Goal: Information Seeking & Learning: Learn about a topic

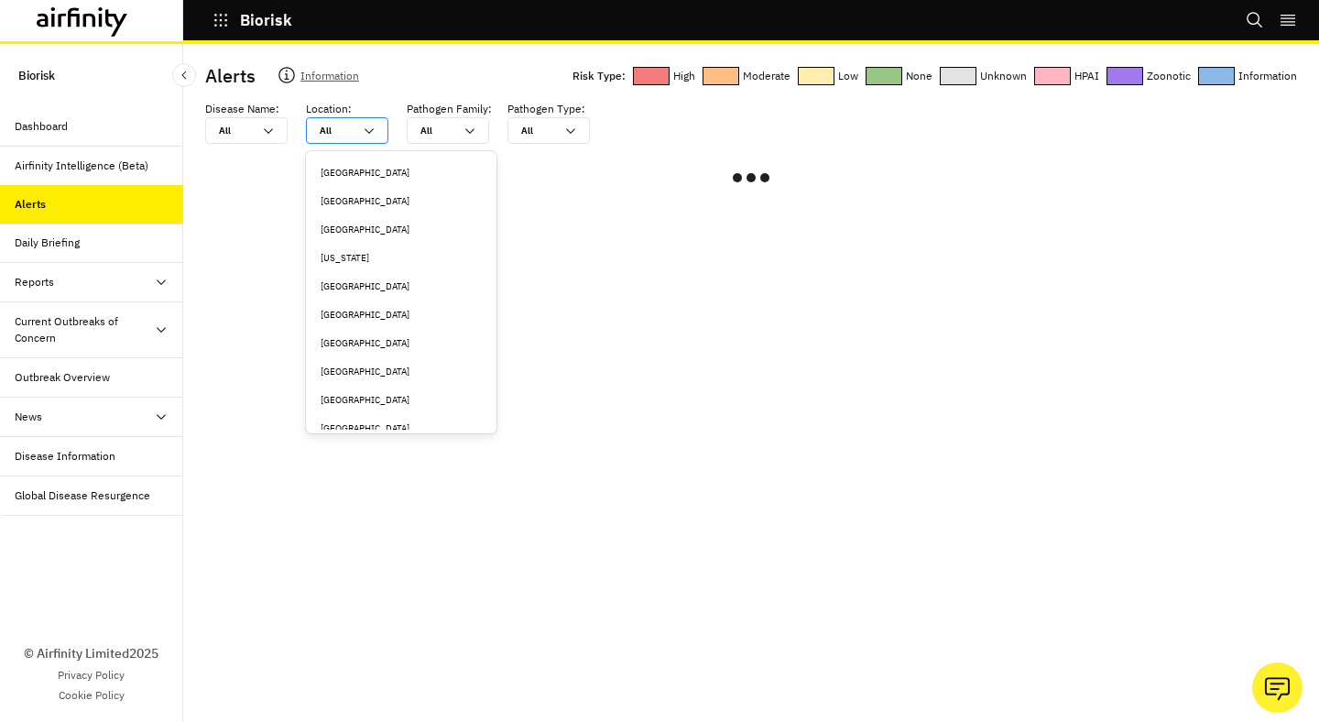
click at [372, 124] on icon at bounding box center [369, 131] width 15 height 15
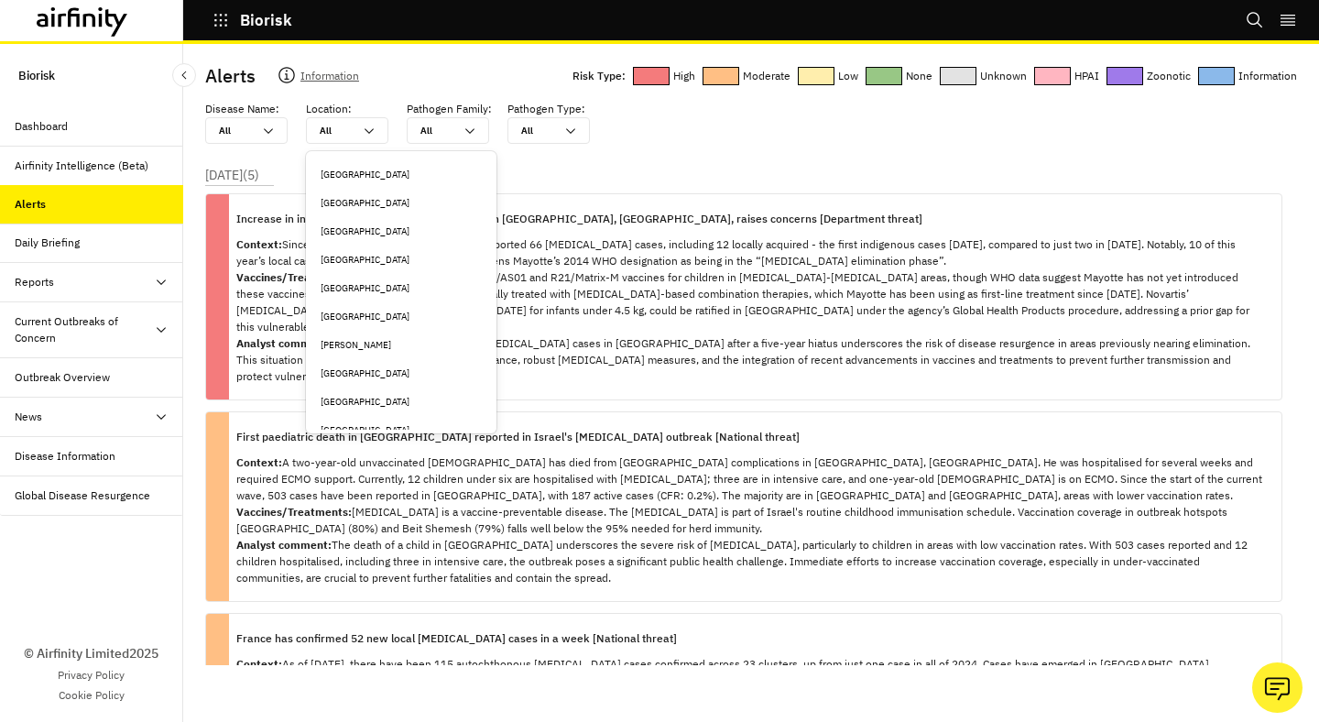
scroll to position [746, 0]
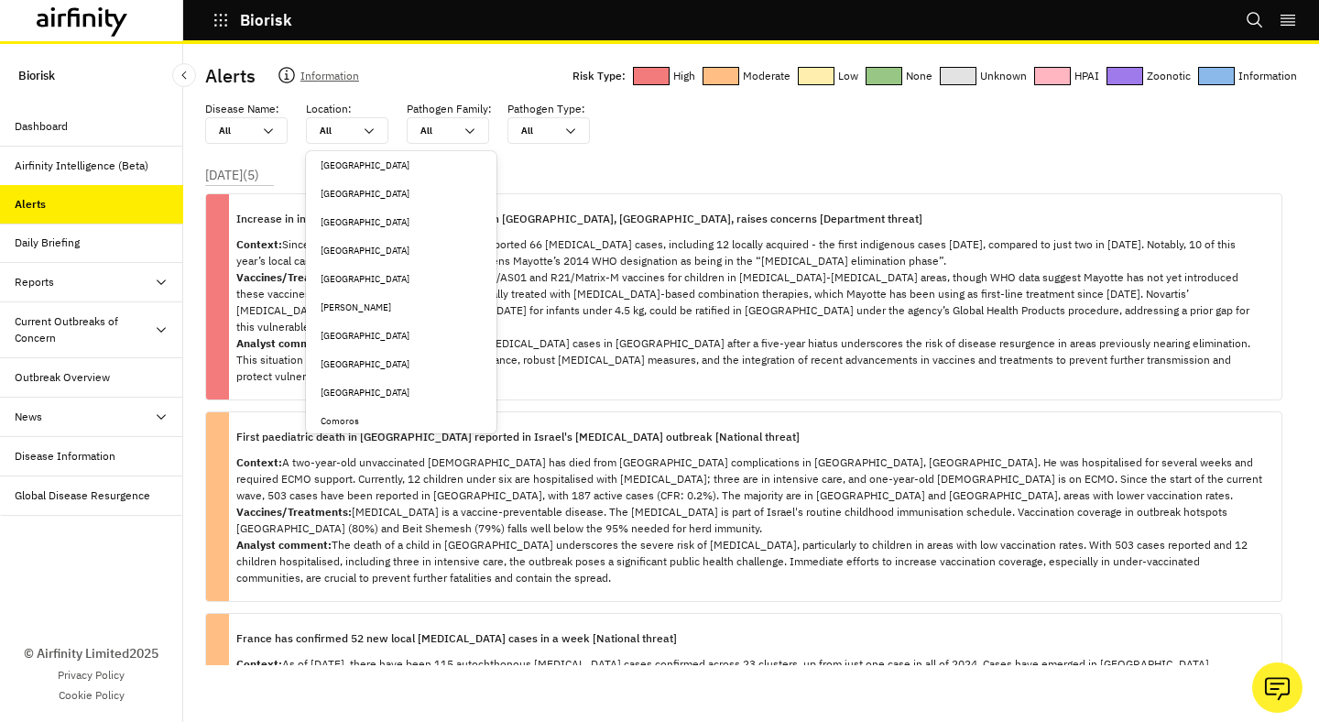
click at [359, 357] on div "[GEOGRAPHIC_DATA]" at bounding box center [401, 364] width 161 height 14
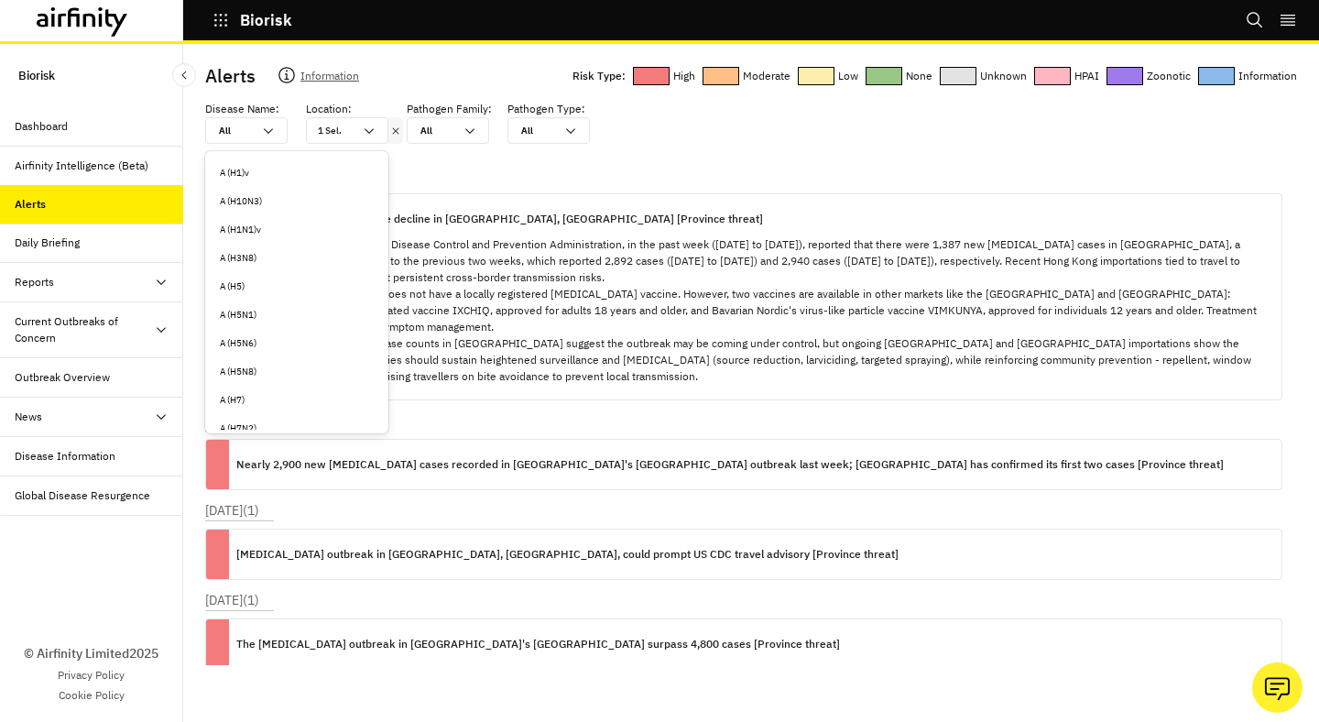
click at [265, 133] on icon at bounding box center [268, 131] width 15 height 15
click at [269, 236] on div "[MEDICAL_DATA]" at bounding box center [297, 227] width 176 height 28
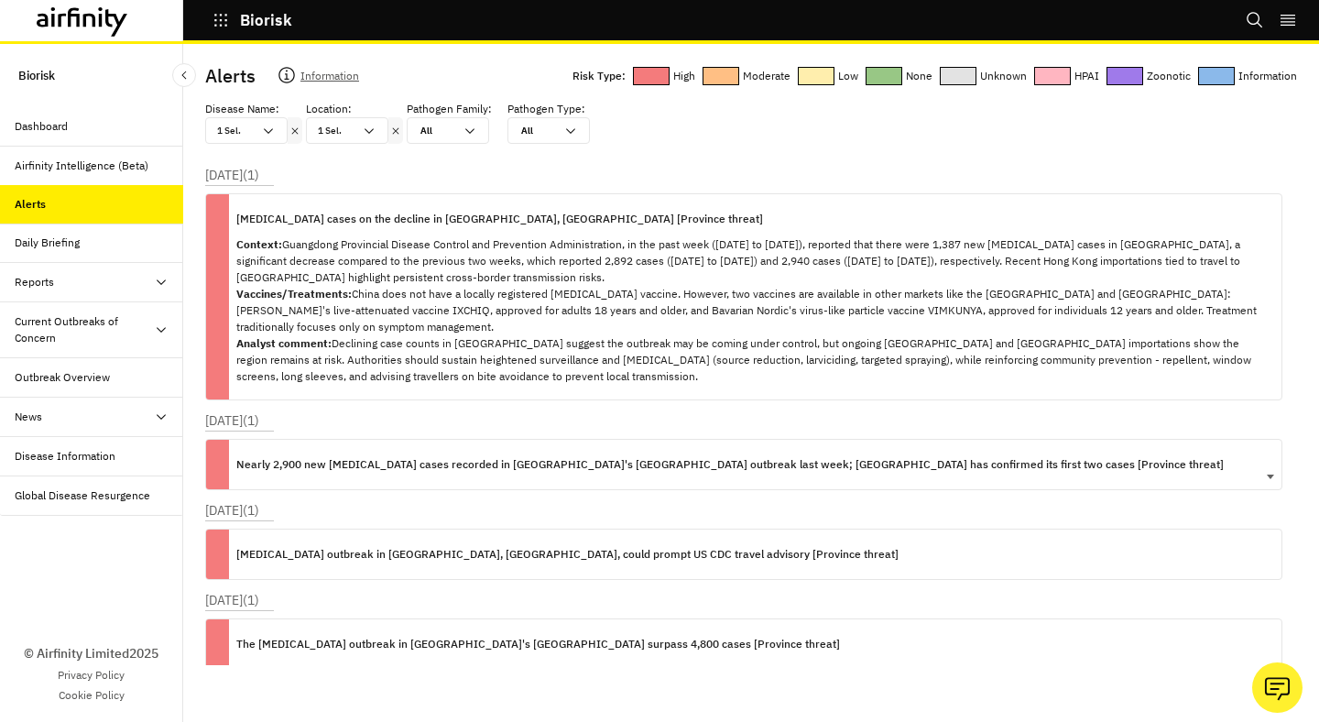
click at [480, 454] on p "Nearly 2,900 new [MEDICAL_DATA] cases recorded in [GEOGRAPHIC_DATA]'s [GEOGRAPH…" at bounding box center [730, 464] width 988 height 20
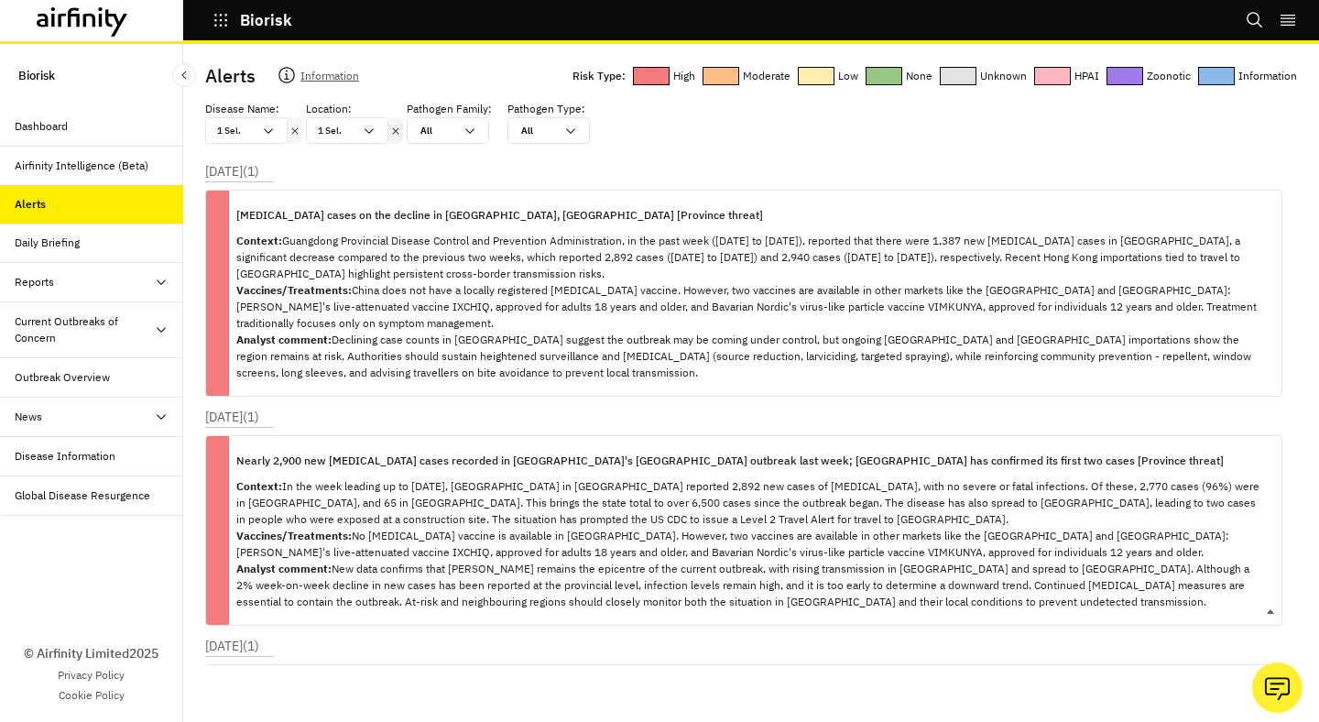
scroll to position [0, 0]
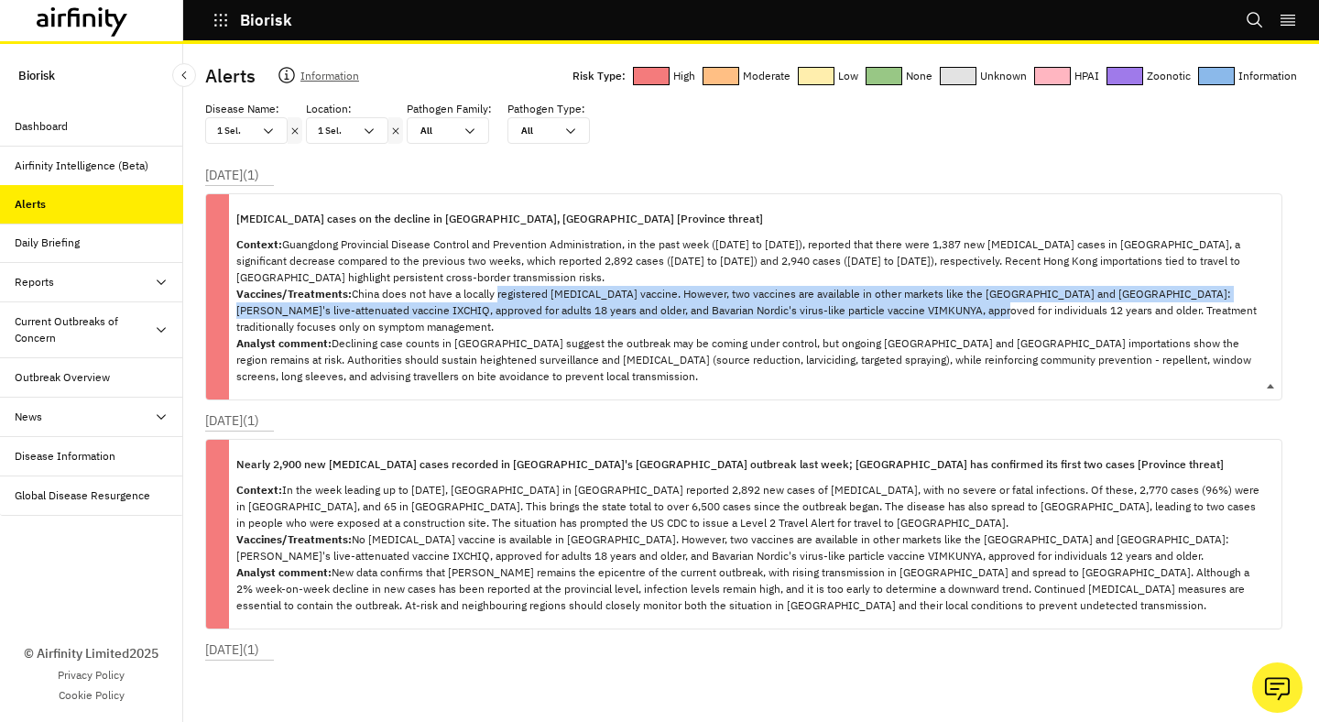
drag, startPoint x: 939, startPoint y: 309, endPoint x: 495, endPoint y: 300, distance: 444.5
click at [495, 300] on p "Context: Guangdong Provincial Disease Control and Prevention Administration, in…" at bounding box center [751, 310] width 1031 height 148
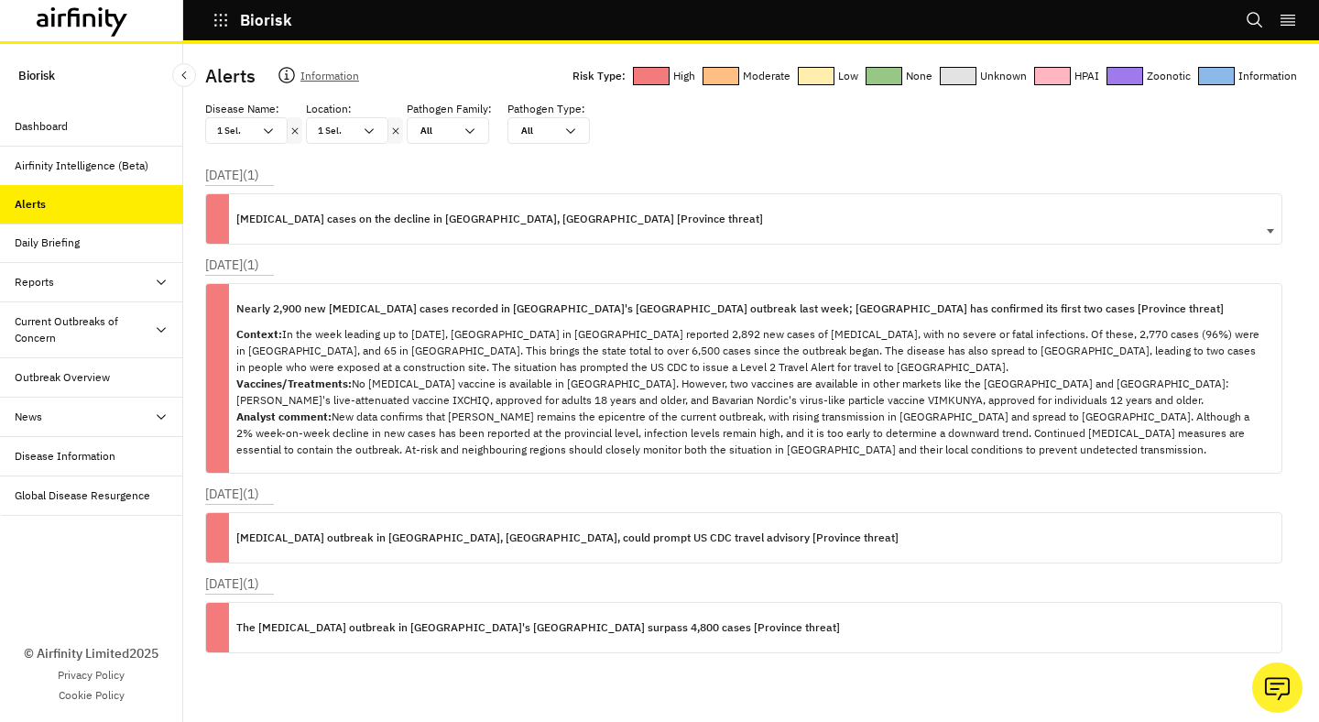
click at [746, 239] on div "[MEDICAL_DATA] cases on the decline in [GEOGRAPHIC_DATA], [GEOGRAPHIC_DATA] [Pr…" at bounding box center [744, 218] width 1078 height 51
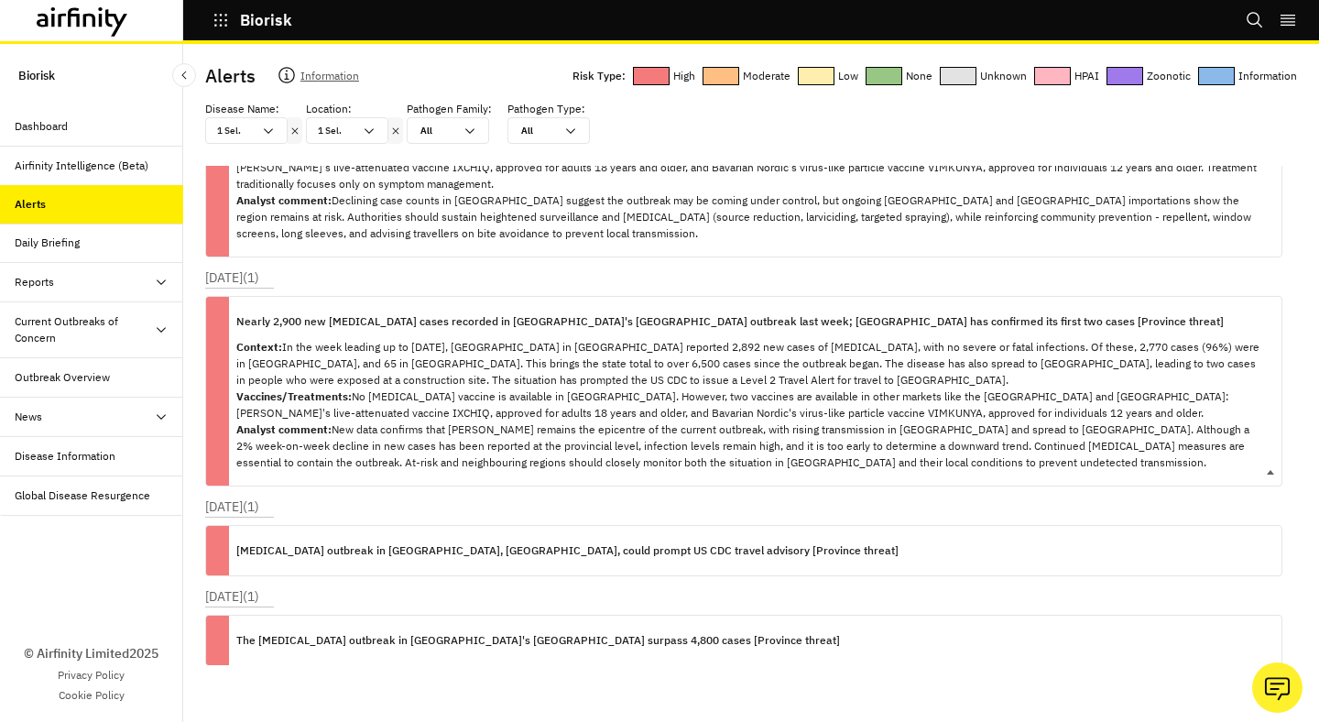
scroll to position [217, 0]
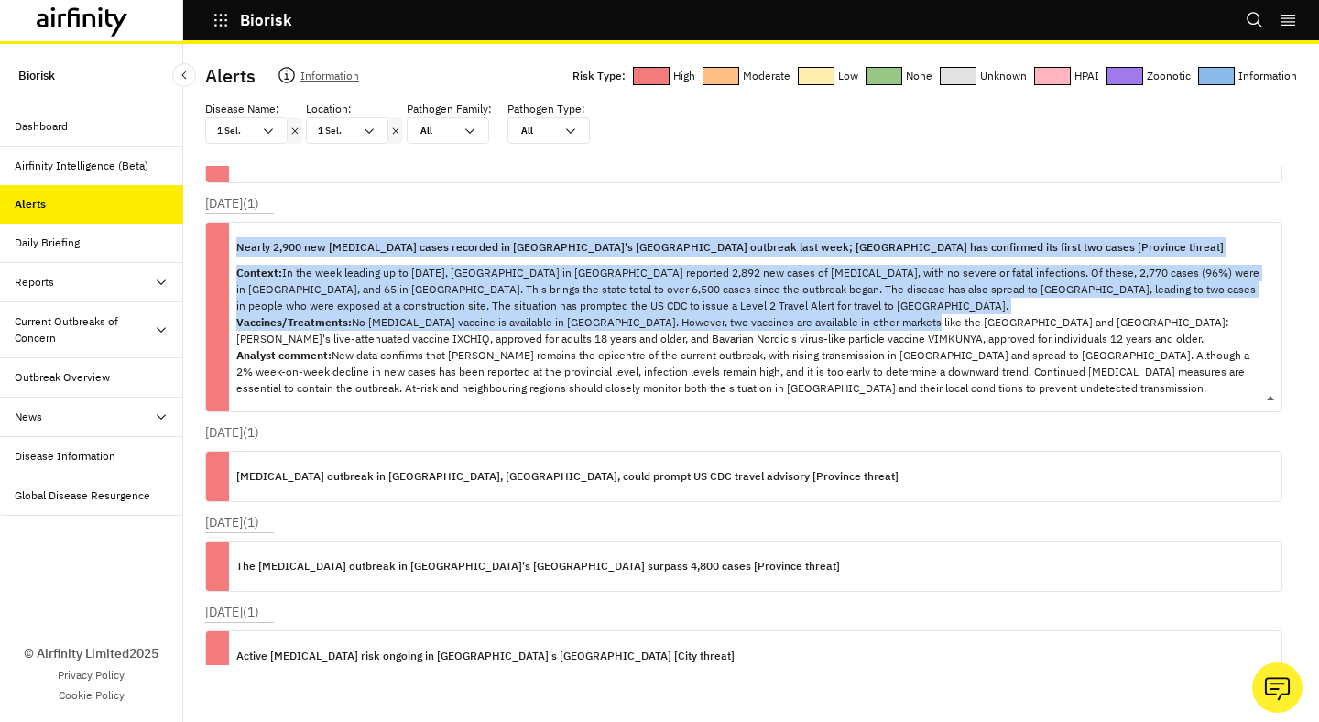
drag, startPoint x: 897, startPoint y: 313, endPoint x: 898, endPoint y: 213, distance: 99.9
click at [898, 223] on div "Nearly 2,900 new [MEDICAL_DATA] cases recorded in [GEOGRAPHIC_DATA]'s [GEOGRAPH…" at bounding box center [751, 317] width 1031 height 189
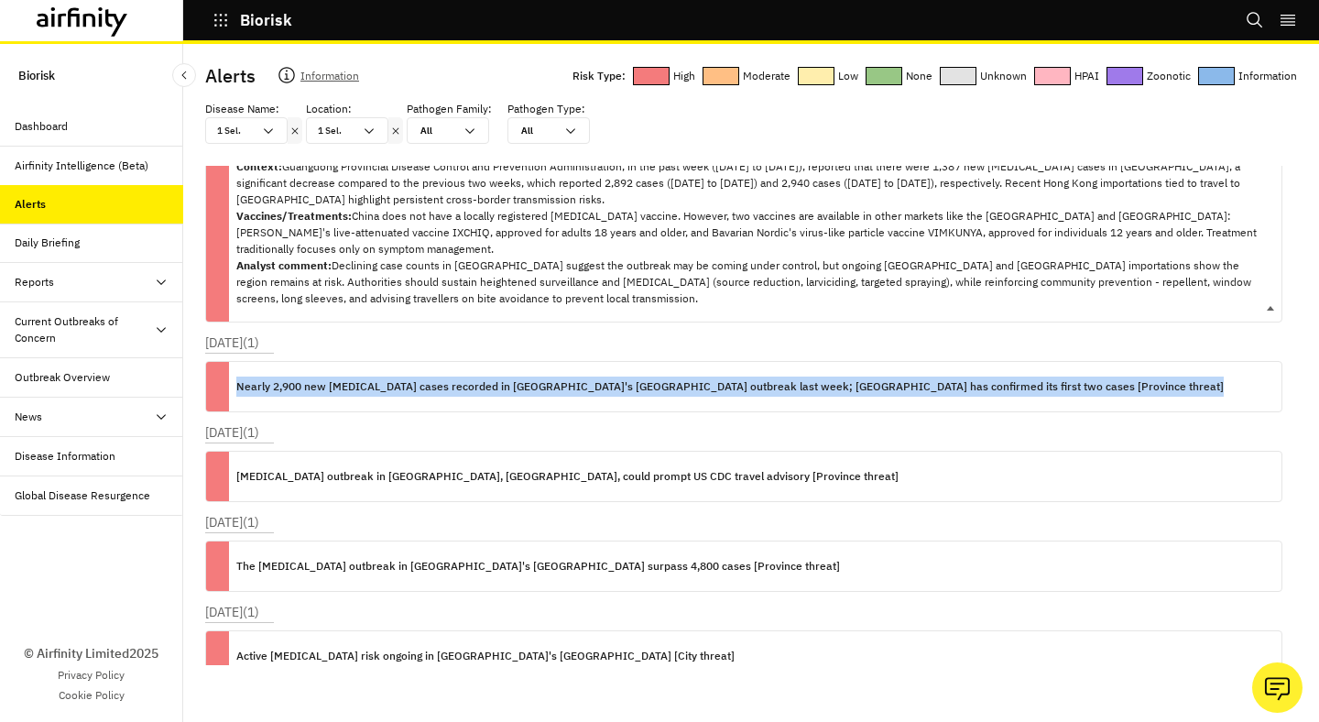
scroll to position [0, 0]
